Goal: Task Accomplishment & Management: Manage account settings

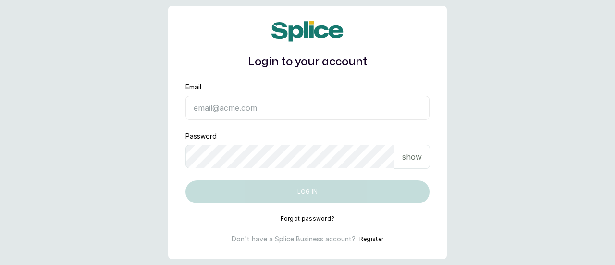
click at [416, 159] on p "show" at bounding box center [412, 157] width 20 height 12
click at [416, 159] on p "hide" at bounding box center [413, 157] width 15 height 12
click at [286, 113] on input "Email" at bounding box center [308, 108] width 244 height 24
type input "Y"
type input "Texturesbytea@gmail.com"
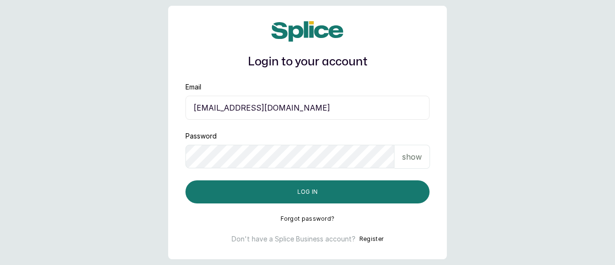
click at [410, 159] on p "show" at bounding box center [412, 157] width 20 height 12
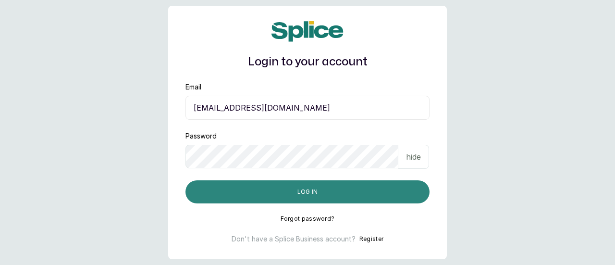
click at [371, 188] on button "Log in" at bounding box center [308, 191] width 244 height 23
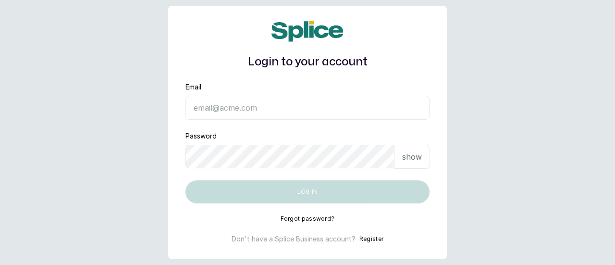
click at [295, 105] on input "Email" at bounding box center [308, 108] width 244 height 24
type input "[EMAIL_ADDRESS][DOMAIN_NAME]"
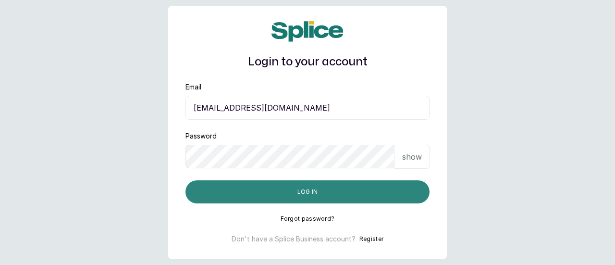
click at [285, 189] on button "Log in" at bounding box center [308, 191] width 244 height 23
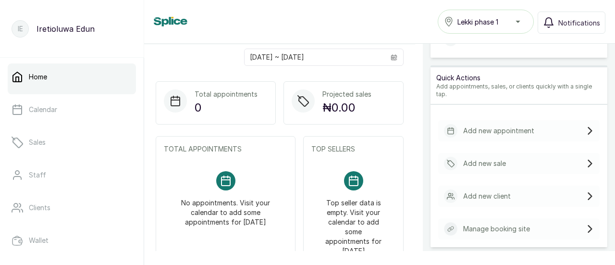
scroll to position [24, 0]
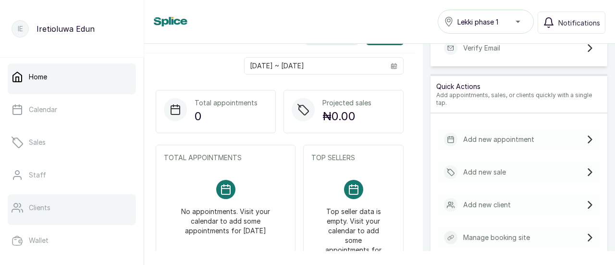
click at [41, 208] on p "Clients" at bounding box center [40, 208] width 22 height 10
